Goal: Task Accomplishment & Management: Manage account settings

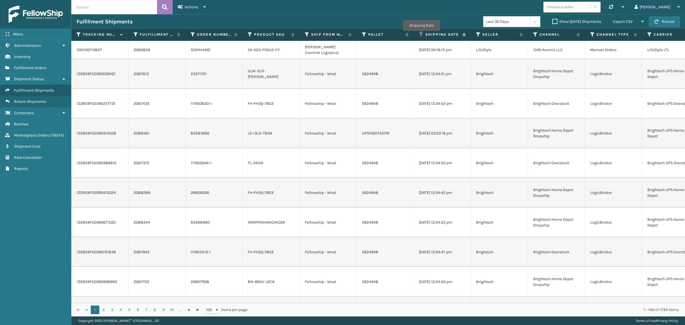
click at [421, 35] on icon at bounding box center [421, 34] width 5 height 5
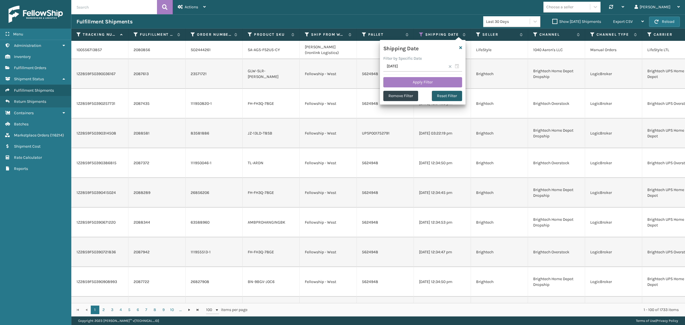
click at [446, 96] on button "Reset Filter" at bounding box center [447, 96] width 30 height 10
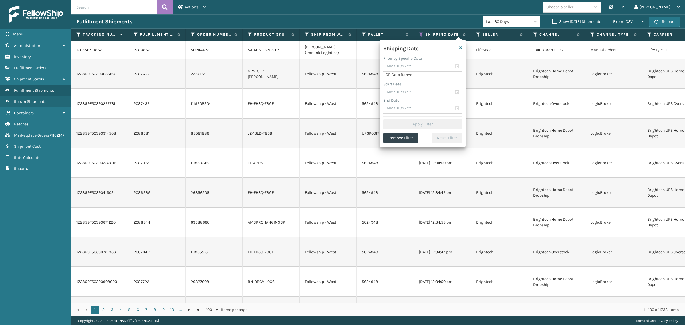
click at [412, 93] on input "text" at bounding box center [422, 92] width 79 height 10
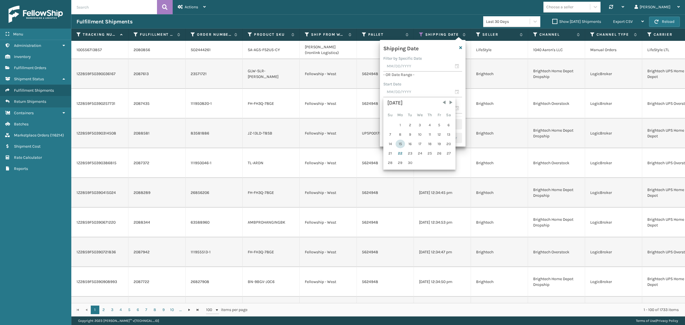
click at [398, 143] on div "15" at bounding box center [400, 144] width 9 height 9
type input "09/15/2025"
click at [417, 82] on input "text" at bounding box center [422, 83] width 79 height 10
click at [391, 142] on div "21" at bounding box center [390, 144] width 9 height 9
type input "09/21/2025"
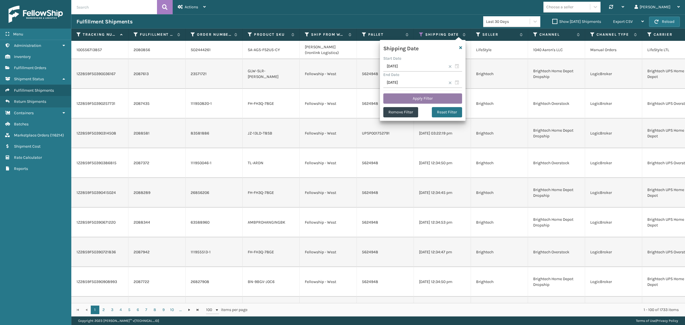
click at [423, 99] on button "Apply Filter" at bounding box center [422, 98] width 79 height 10
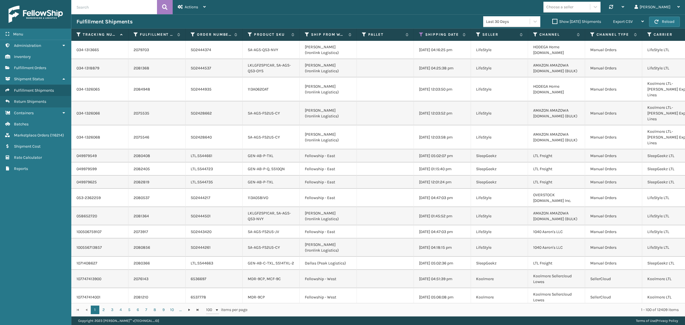
click at [552, 21] on label "Show Yesterday Shipments" at bounding box center [576, 21] width 49 height 5
click at [552, 21] on input "Show Yesterday Shipments" at bounding box center [552, 20] width 0 height 4
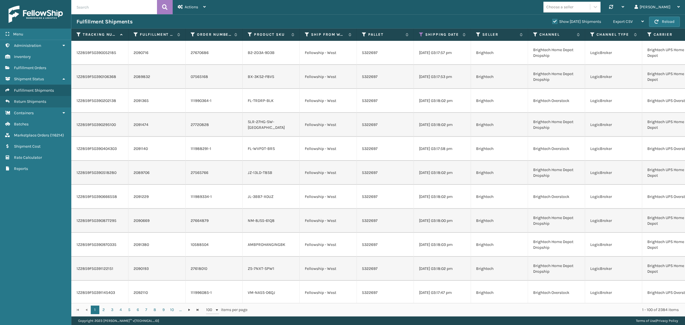
click at [552, 21] on label "Show Yesterday Shipments" at bounding box center [576, 21] width 49 height 5
click at [552, 21] on input "Show Yesterday Shipments" at bounding box center [552, 20] width 0 height 4
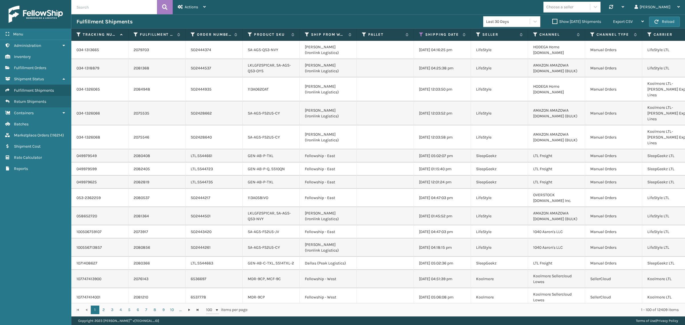
click at [270, 13] on div "Choose a seller Synchronise all channels Gil Log Out" at bounding box center [448, 7] width 474 height 14
click at [328, 16] on div "Fulfillment Shipments Last 30 Days Show Yesterday Shipments Export CSV Export C…" at bounding box center [378, 21] width 614 height 14
click at [628, 18] on div "Export CSV" at bounding box center [628, 22] width 31 height 14
click at [621, 52] on li "Export All Pages" at bounding box center [610, 52] width 77 height 15
click at [427, 12] on div "Choose a seller Synchronise all channels Gil Log Out" at bounding box center [448, 7] width 474 height 14
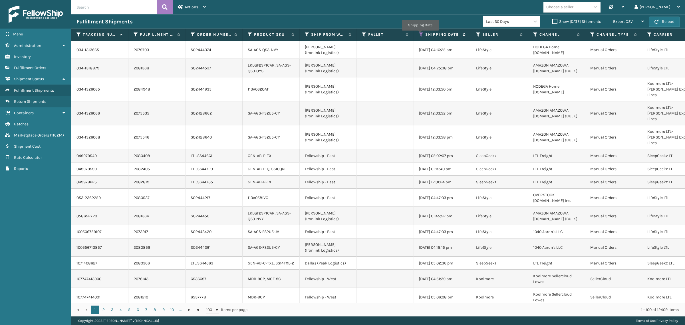
click at [420, 35] on icon at bounding box center [421, 34] width 5 height 5
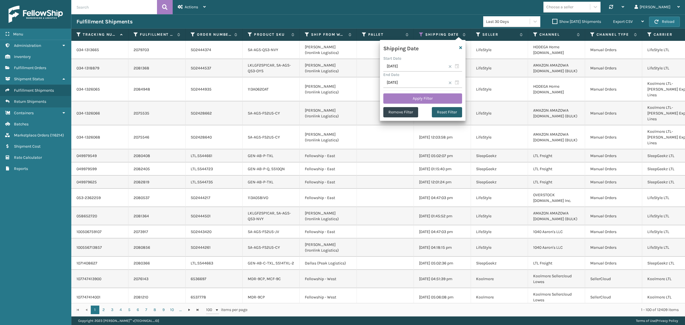
click at [448, 112] on button "Reset Filter" at bounding box center [447, 112] width 30 height 10
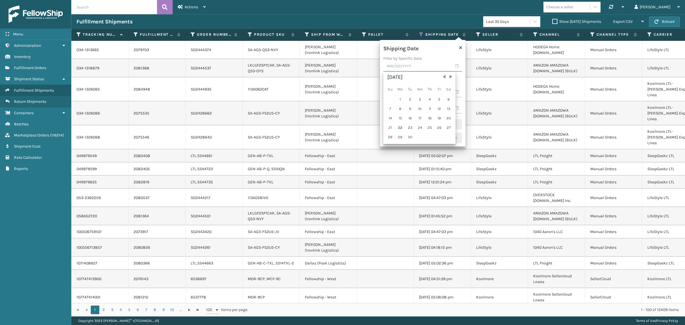
click at [414, 69] on input "text" at bounding box center [422, 66] width 79 height 10
click at [391, 126] on div "21" at bounding box center [390, 127] width 9 height 9
type input "09/21/2025"
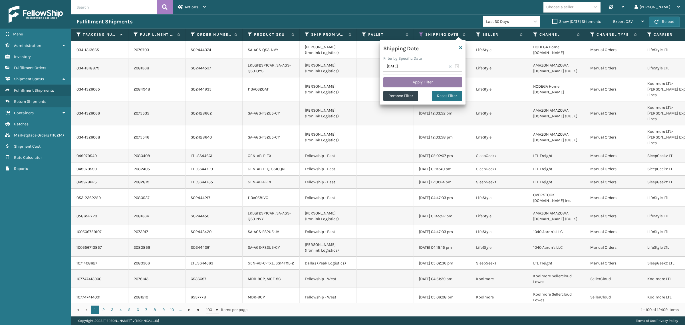
click at [422, 78] on button "Apply Filter" at bounding box center [422, 82] width 79 height 10
